Goal: Information Seeking & Learning: Find specific fact

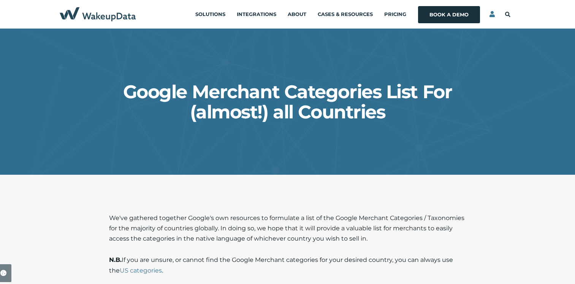
select select "PL"
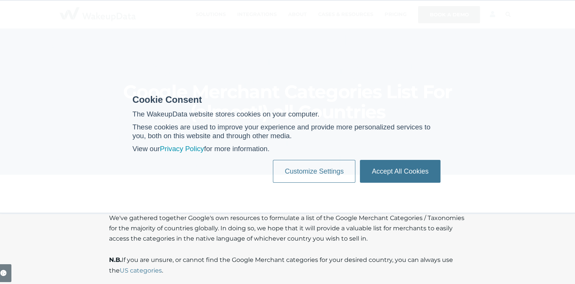
click at [390, 166] on link "Accept All Cookies" at bounding box center [400, 171] width 80 height 23
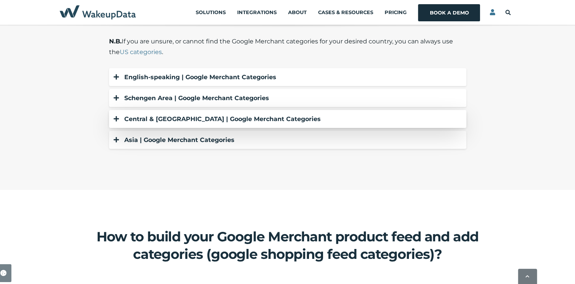
scroll to position [228, 0]
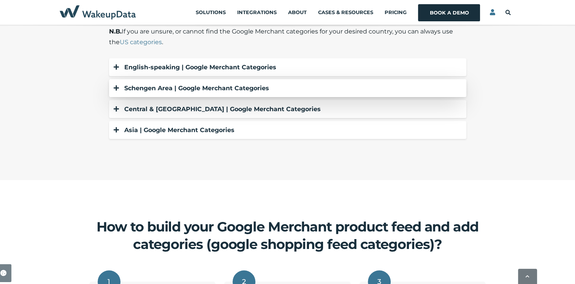
click at [116, 88] on icon at bounding box center [116, 88] width 5 height 6
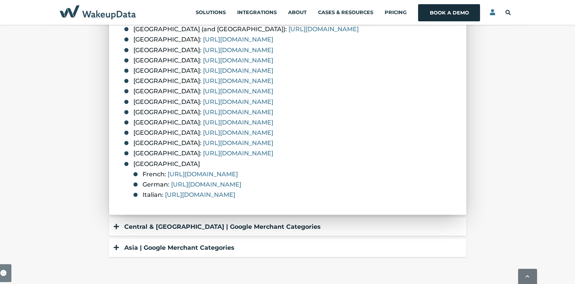
scroll to position [380, 0]
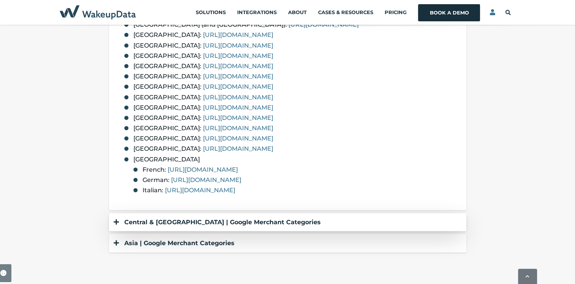
click at [117, 221] on icon at bounding box center [116, 222] width 5 height 6
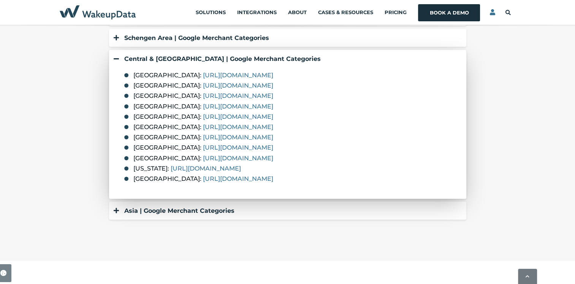
scroll to position [266, 0]
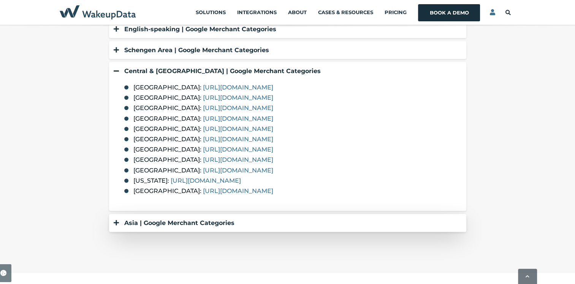
click at [120, 223] on div "Asia | Google Merchant Categories" at bounding box center [286, 222] width 346 height 10
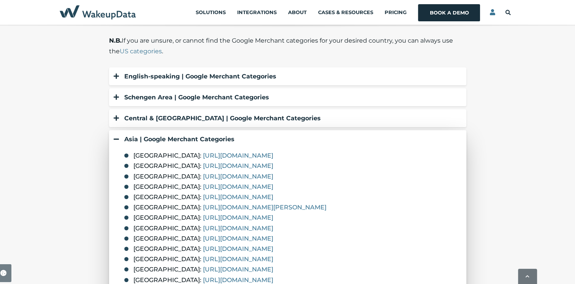
scroll to position [190, 0]
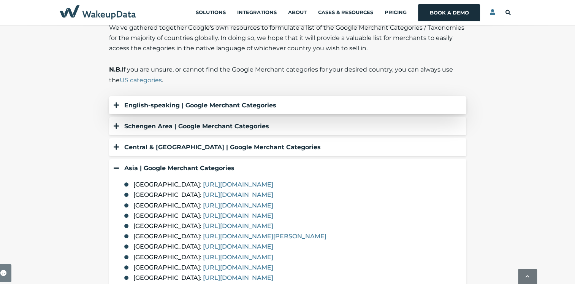
click at [117, 106] on icon at bounding box center [116, 105] width 5 height 6
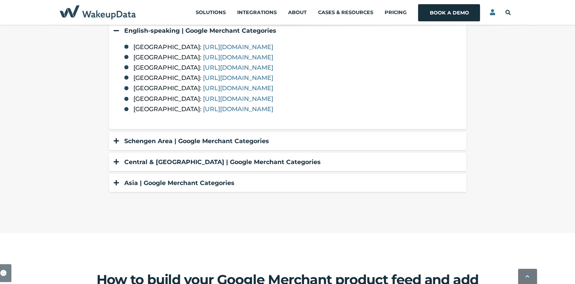
scroll to position [266, 0]
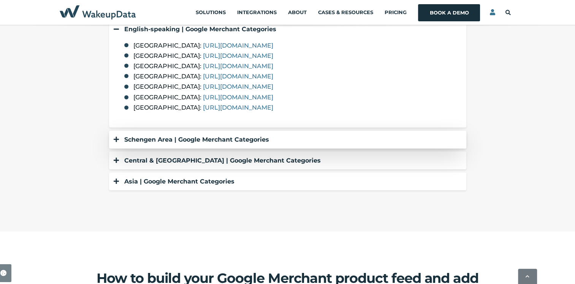
click at [117, 142] on icon at bounding box center [116, 139] width 5 height 6
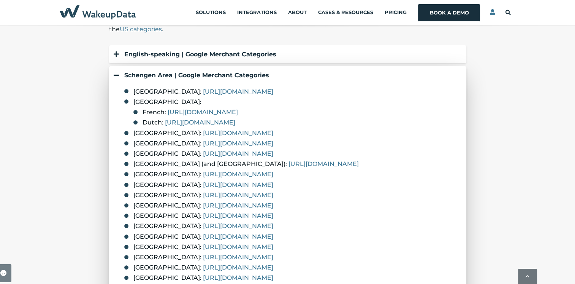
scroll to position [228, 0]
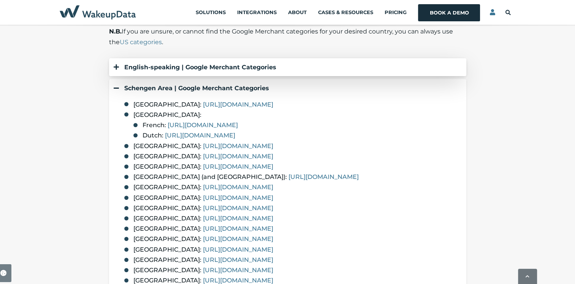
click at [119, 68] on div at bounding box center [116, 67] width 7 height 10
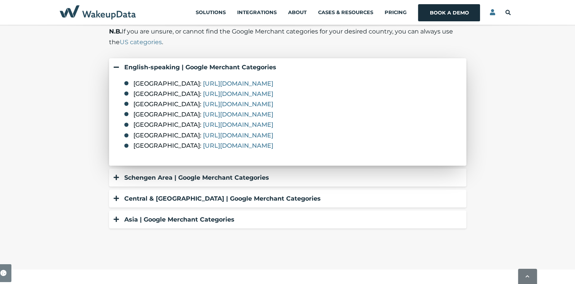
click at [128, 146] on li "[GEOGRAPHIC_DATA]: [URL][DOMAIN_NAME]" at bounding box center [291, 145] width 334 height 10
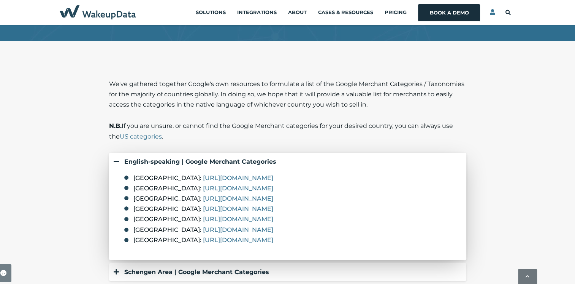
scroll to position [190, 0]
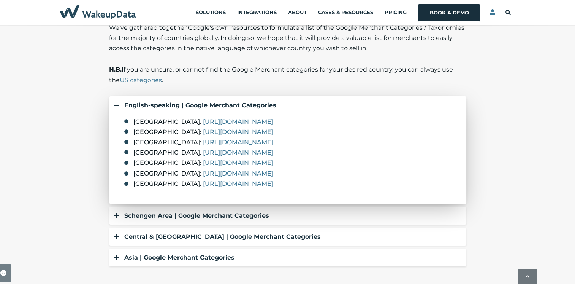
click at [119, 106] on icon at bounding box center [116, 105] width 5 height 6
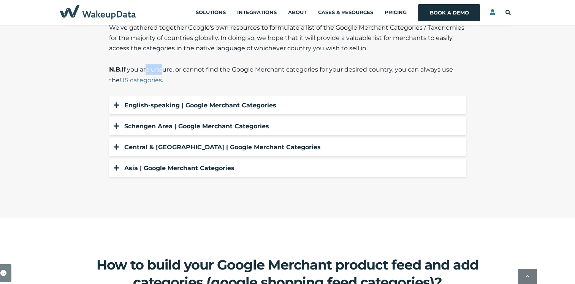
drag, startPoint x: 155, startPoint y: 71, endPoint x: 163, endPoint y: 71, distance: 8.0
click at [163, 71] on p "N.B. If you are unsure, or cannot find the Google Merchant categories for your …" at bounding box center [287, 74] width 357 height 21
drag, startPoint x: 163, startPoint y: 71, endPoint x: 464, endPoint y: 68, distance: 301.4
click at [464, 68] on p "N.B. If you are unsure, or cannot find the Google Merchant categories for your …" at bounding box center [287, 74] width 357 height 21
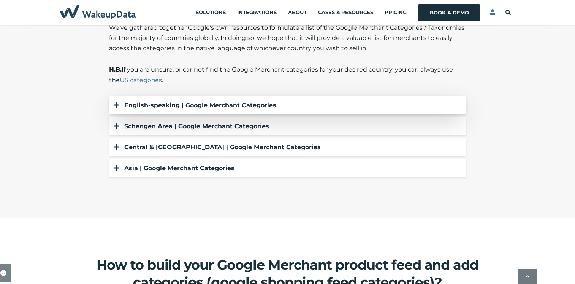
click at [114, 103] on icon at bounding box center [116, 105] width 5 height 6
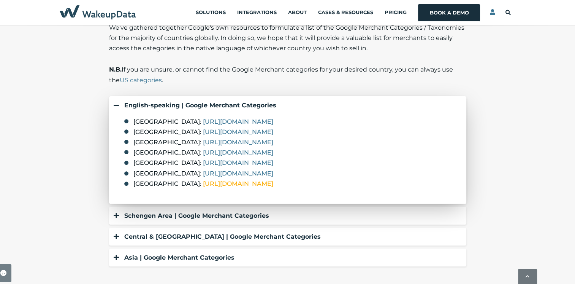
click at [258, 183] on link "[URL][DOMAIN_NAME]" at bounding box center [238, 183] width 70 height 7
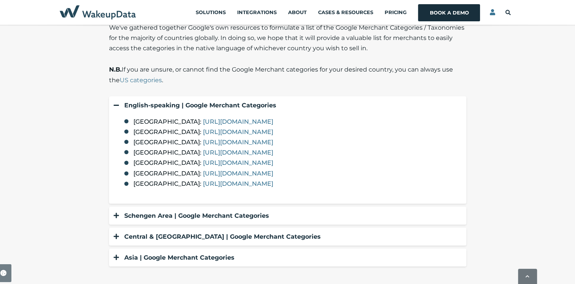
click at [29, 96] on div "We've gathered together Google's own resources to formulate a list of the Googl…" at bounding box center [287, 145] width 575 height 247
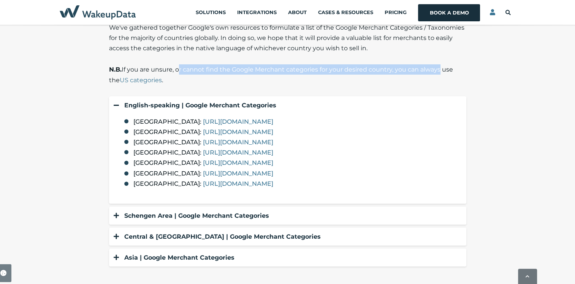
drag, startPoint x: 208, startPoint y: 69, endPoint x: 440, endPoint y: 68, distance: 231.5
click at [440, 68] on p "N.B. If you are unsure, or cannot find the Google Merchant categories for your …" at bounding box center [287, 74] width 357 height 21
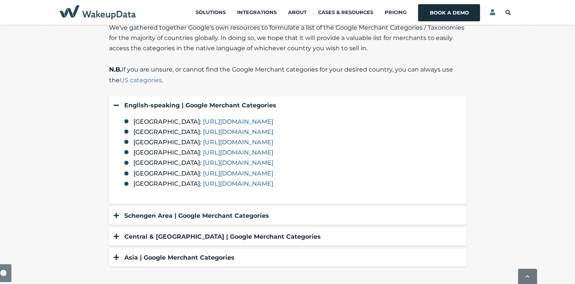
click at [164, 68] on p "N.B. If you are unsure, or cannot find the Google Merchant categories for your …" at bounding box center [287, 74] width 357 height 21
